Goal: Transaction & Acquisition: Book appointment/travel/reservation

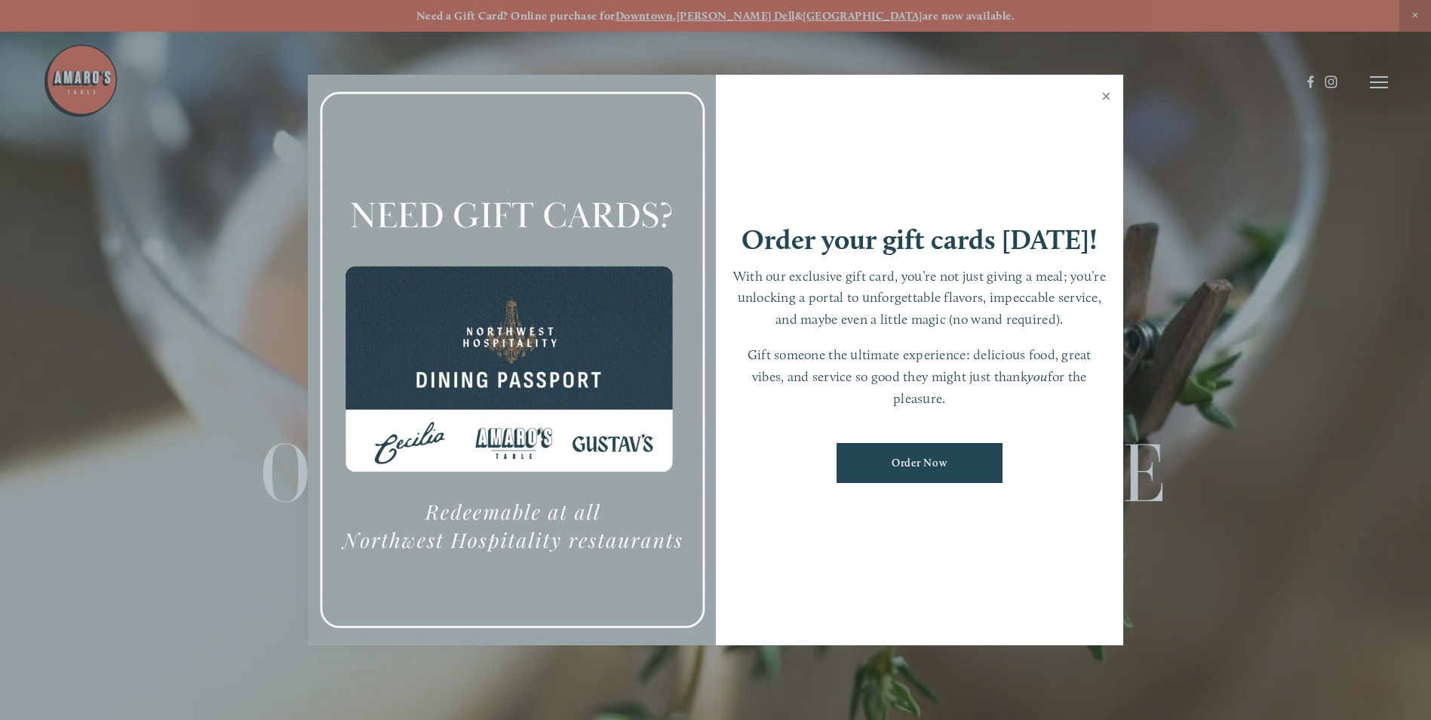
click at [1108, 96] on link "Close" at bounding box center [1106, 98] width 29 height 42
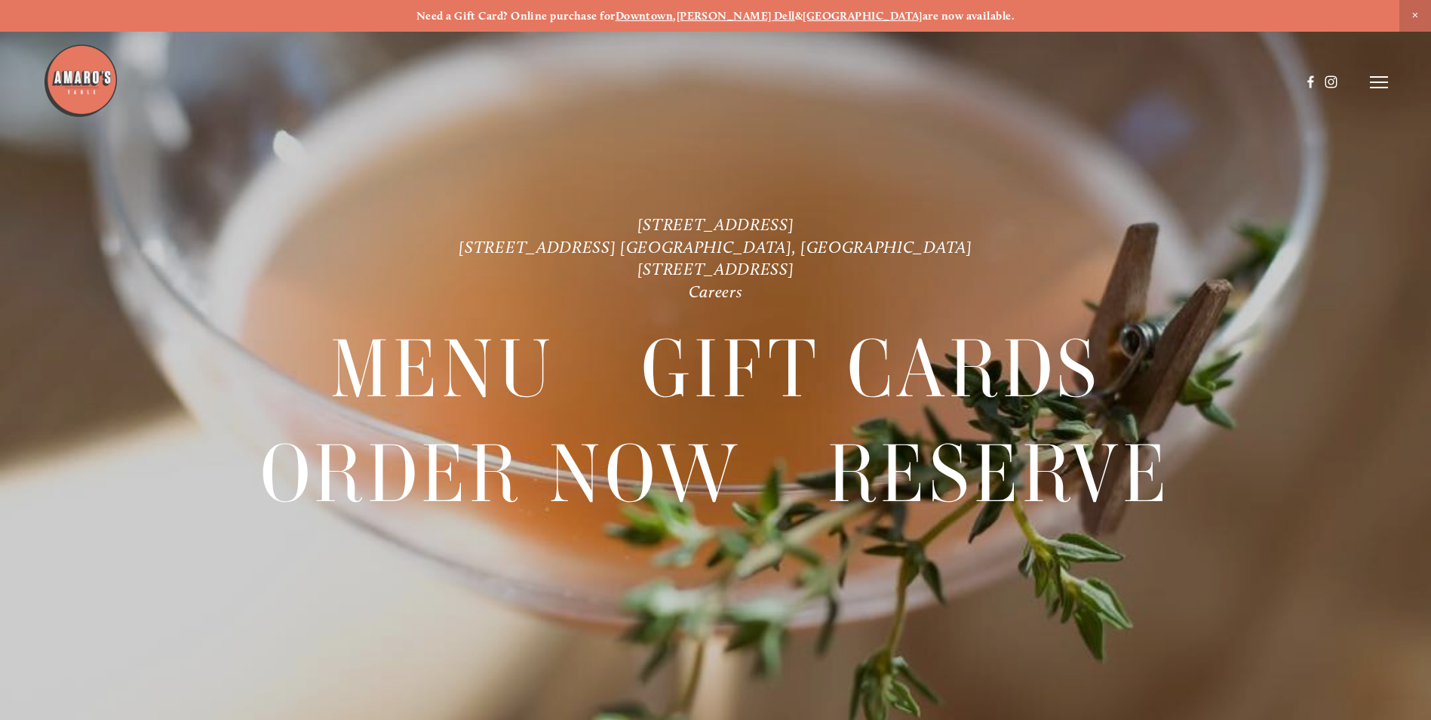
click at [764, 18] on strong "[PERSON_NAME] Dell" at bounding box center [736, 16] width 118 height 14
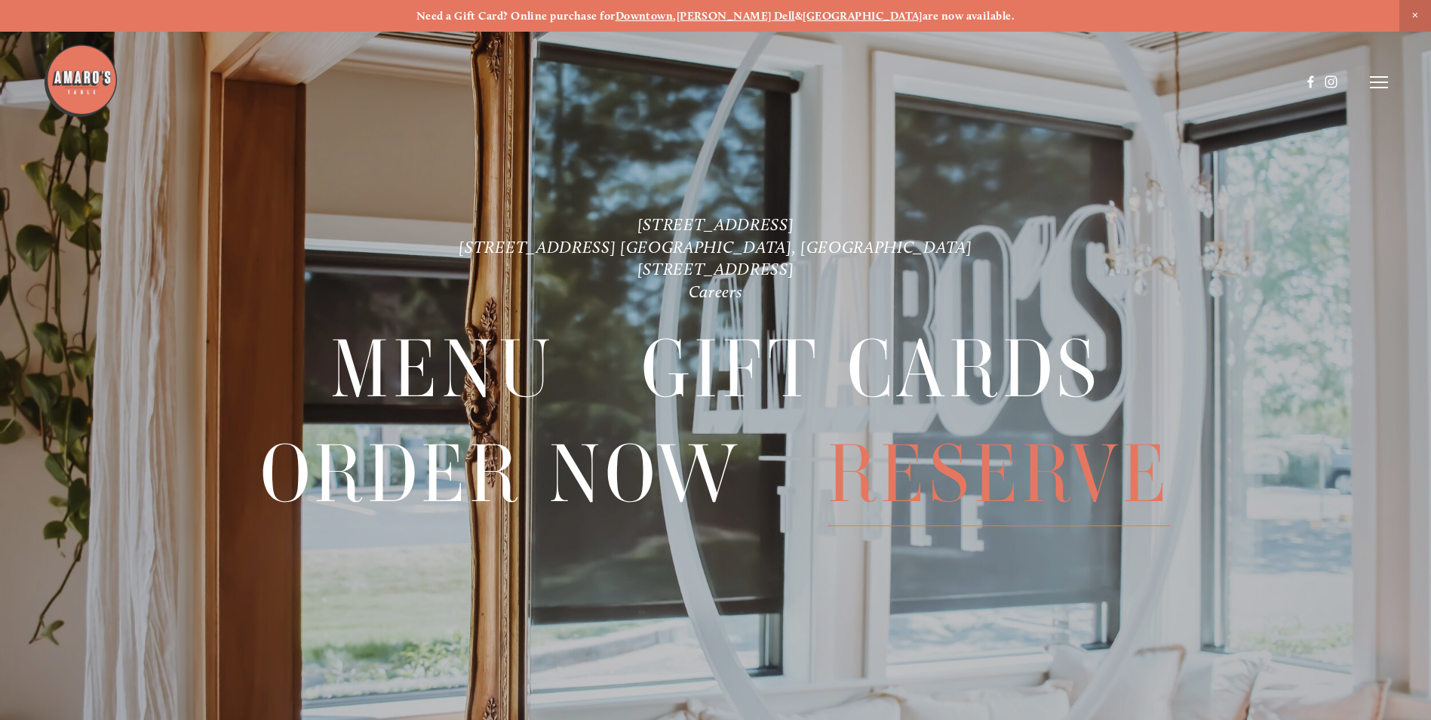
click at [939, 478] on span "Reserve" at bounding box center [999, 473] width 343 height 103
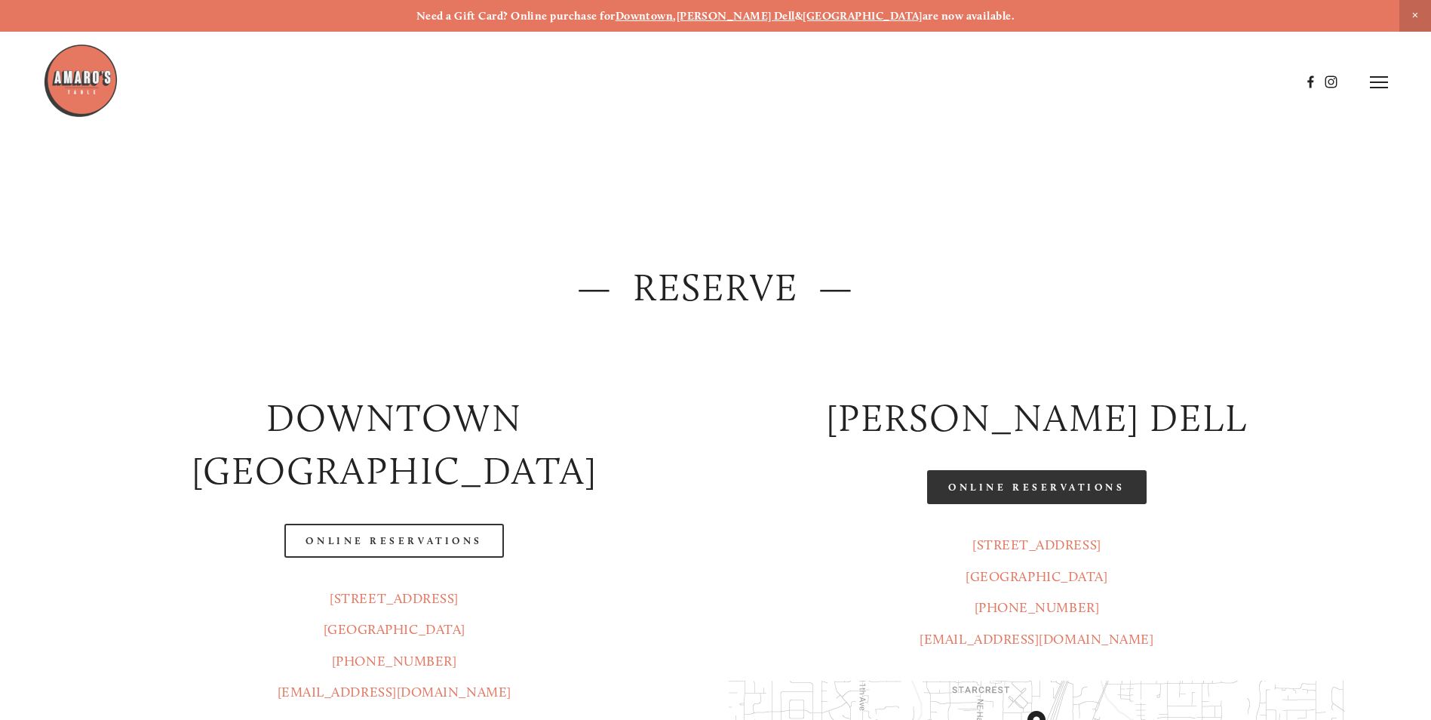
click at [1069, 484] on link "Online Reservations" at bounding box center [1036, 487] width 219 height 34
